Goal: Task Accomplishment & Management: Manage account settings

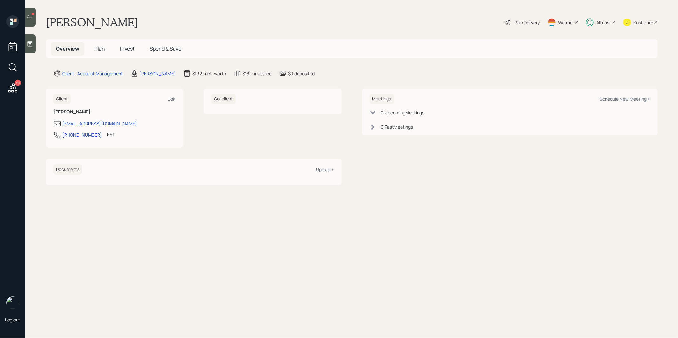
click at [32, 17] on icon at bounding box center [30, 17] width 6 height 6
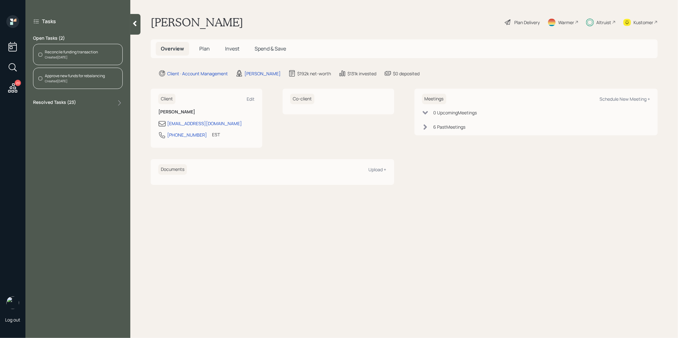
click at [74, 55] on div "Created [DATE]" at bounding box center [71, 57] width 53 height 5
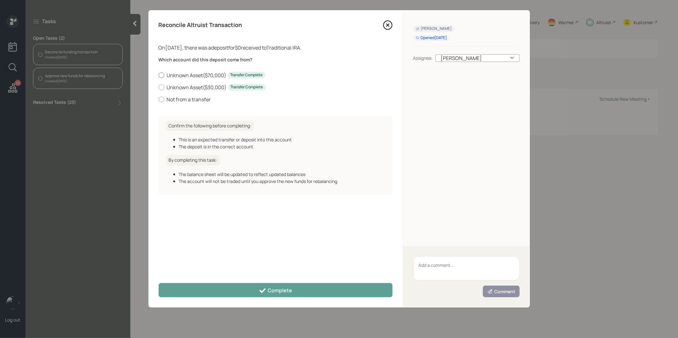
click at [203, 75] on label "Unknown Asset ( $70,000 ) Transfer Complete" at bounding box center [276, 75] width 234 height 7
click at [159, 75] on input "Unknown Asset ( $70,000 ) Transfer Complete" at bounding box center [158, 75] width 0 height 0
radio input "true"
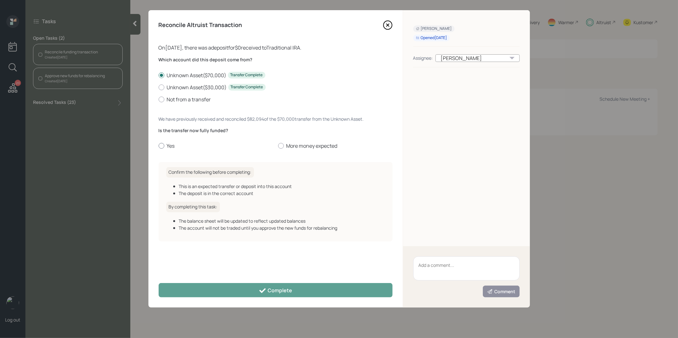
click at [161, 144] on div at bounding box center [162, 146] width 6 height 6
click at [159, 146] on input "Yes" at bounding box center [158, 146] width 0 height 0
radio input "true"
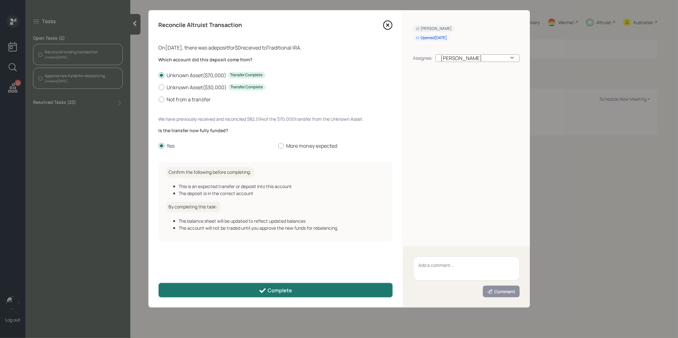
click at [212, 291] on button "Complete" at bounding box center [276, 290] width 234 height 14
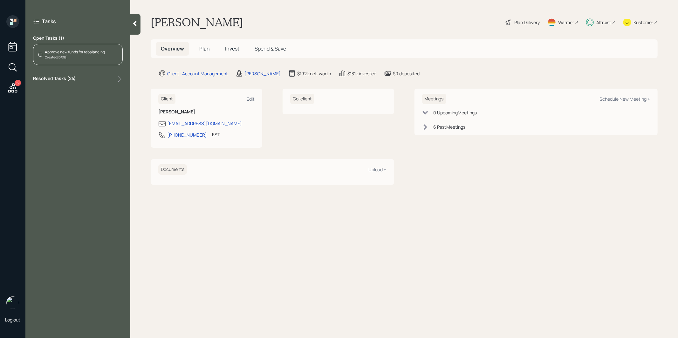
click at [69, 54] on div "Approve new funds for rebalancing" at bounding box center [75, 52] width 60 height 6
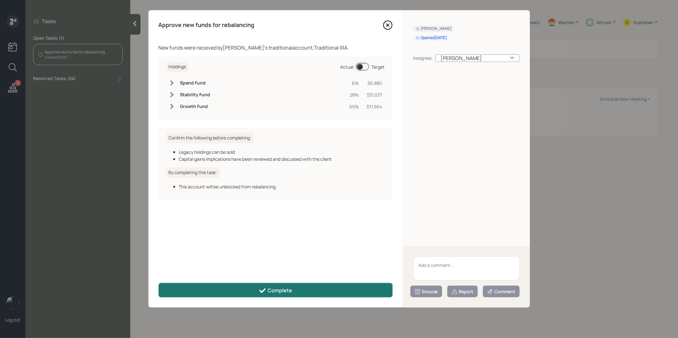
click at [242, 290] on button "Complete" at bounding box center [276, 290] width 234 height 14
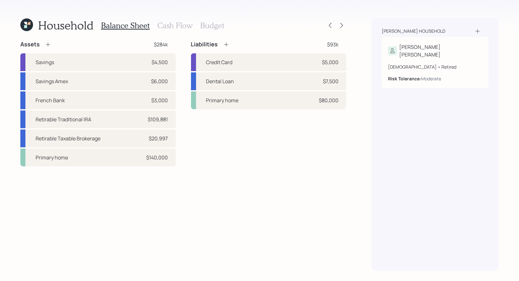
click at [27, 27] on icon at bounding box center [25, 26] width 3 height 3
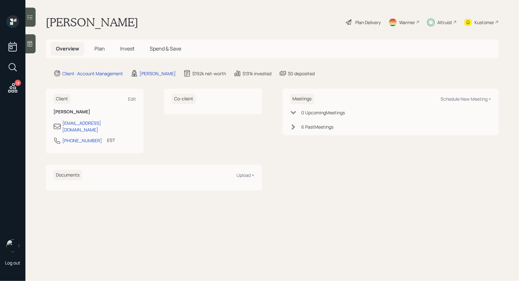
click at [11, 66] on icon at bounding box center [12, 67] width 11 height 11
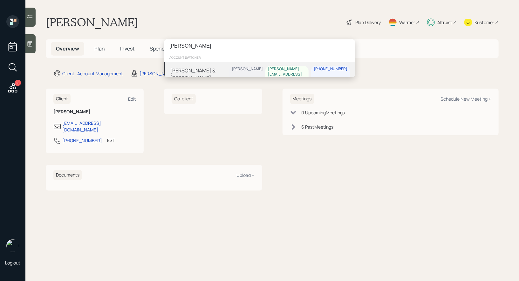
type input "beth bradford"
click at [204, 70] on div "Beth & Mr Bradford" at bounding box center [199, 74] width 59 height 15
